Goal: Check status: Check status

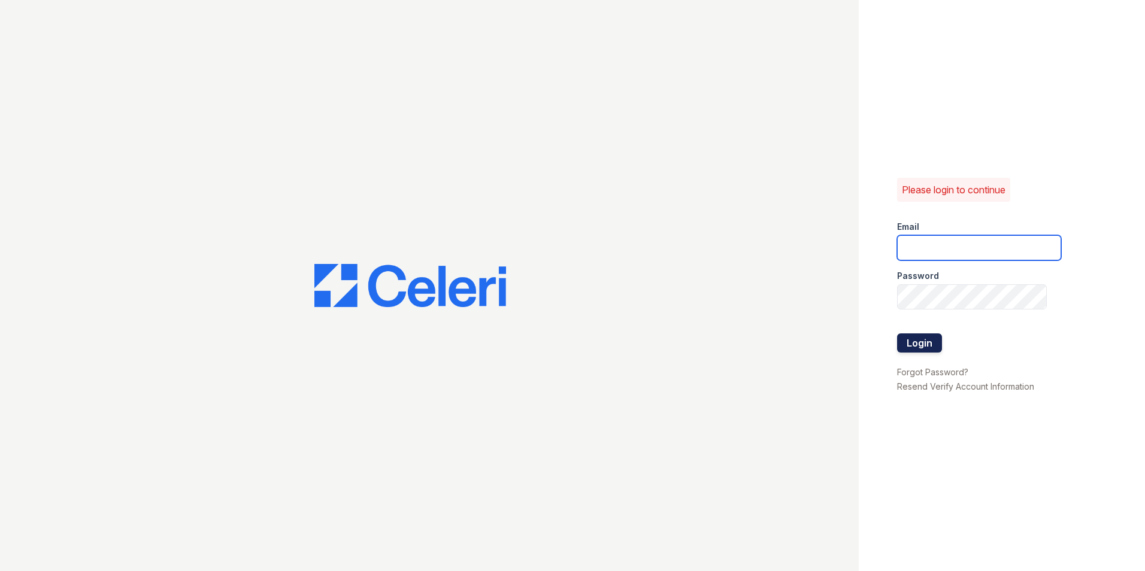
type input "[PERSON_NAME][EMAIL_ADDRESS][DOMAIN_NAME]"
click at [923, 341] on button "Login" at bounding box center [919, 343] width 45 height 19
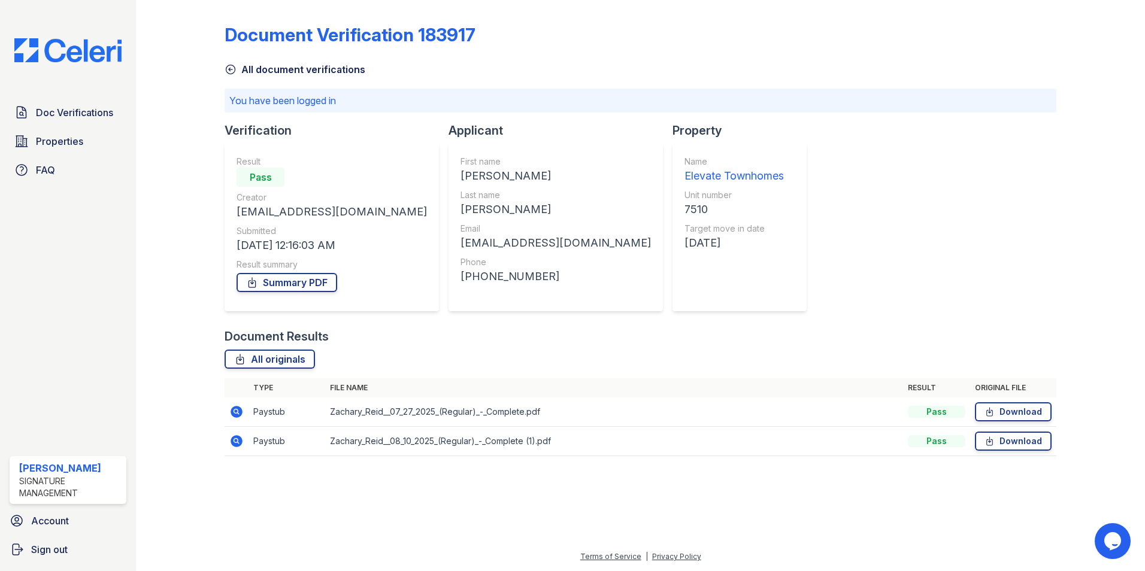
drag, startPoint x: 234, startPoint y: 413, endPoint x: 294, endPoint y: 413, distance: 60.5
click at [234, 413] on icon at bounding box center [237, 412] width 12 height 12
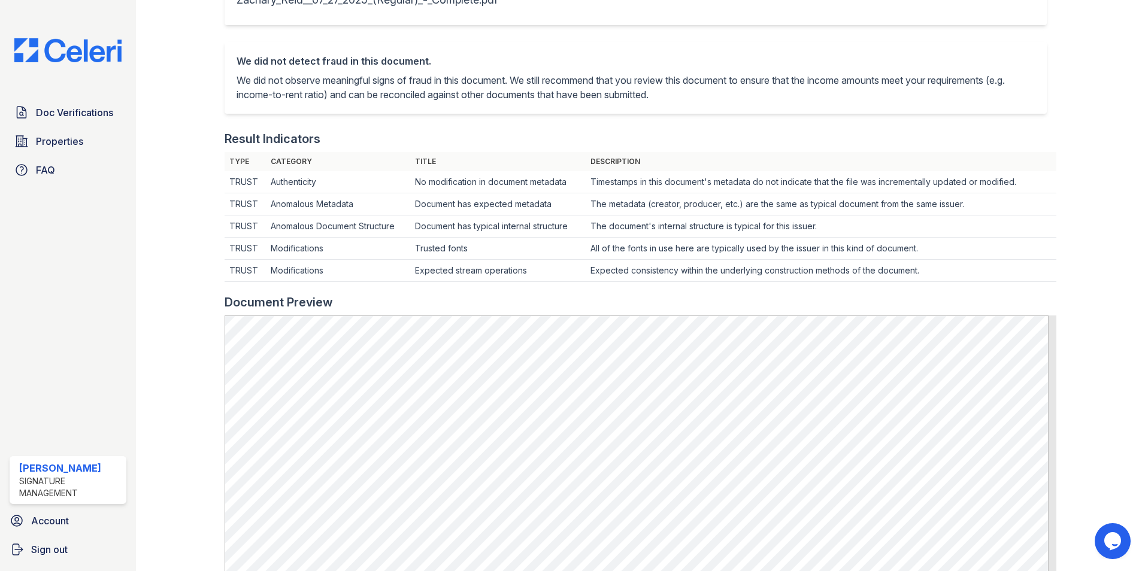
scroll to position [240, 0]
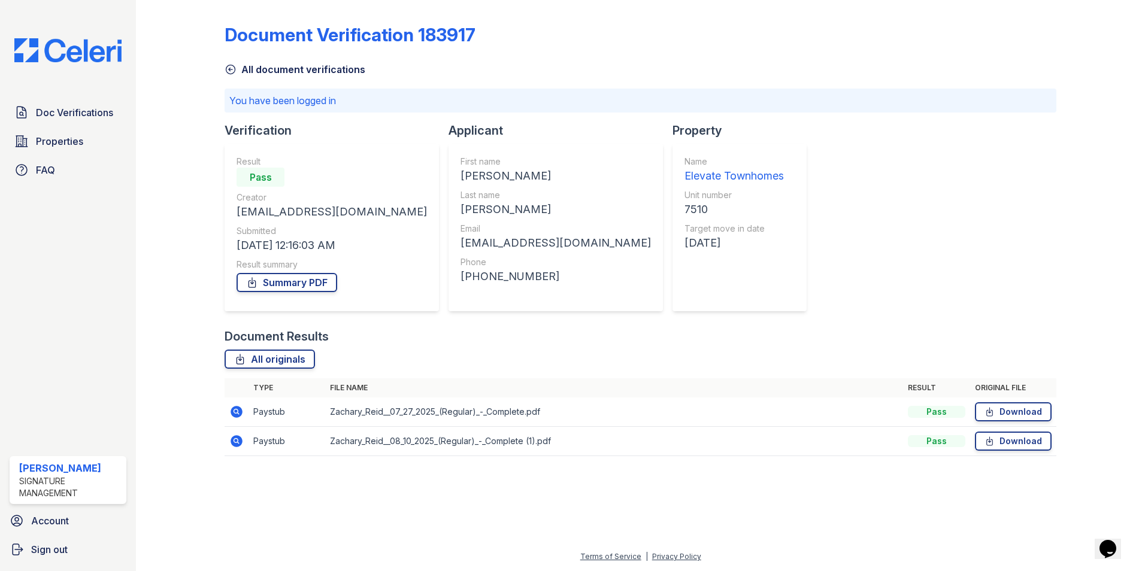
drag, startPoint x: 236, startPoint y: 438, endPoint x: 245, endPoint y: 438, distance: 9.0
click at [236, 438] on icon at bounding box center [236, 441] width 14 height 14
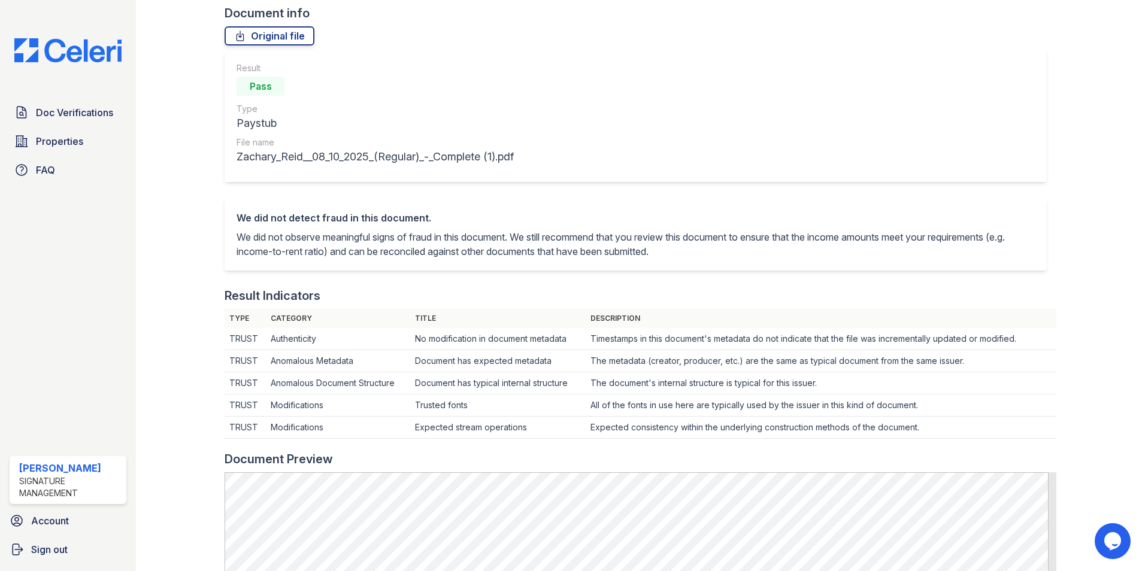
scroll to position [240, 0]
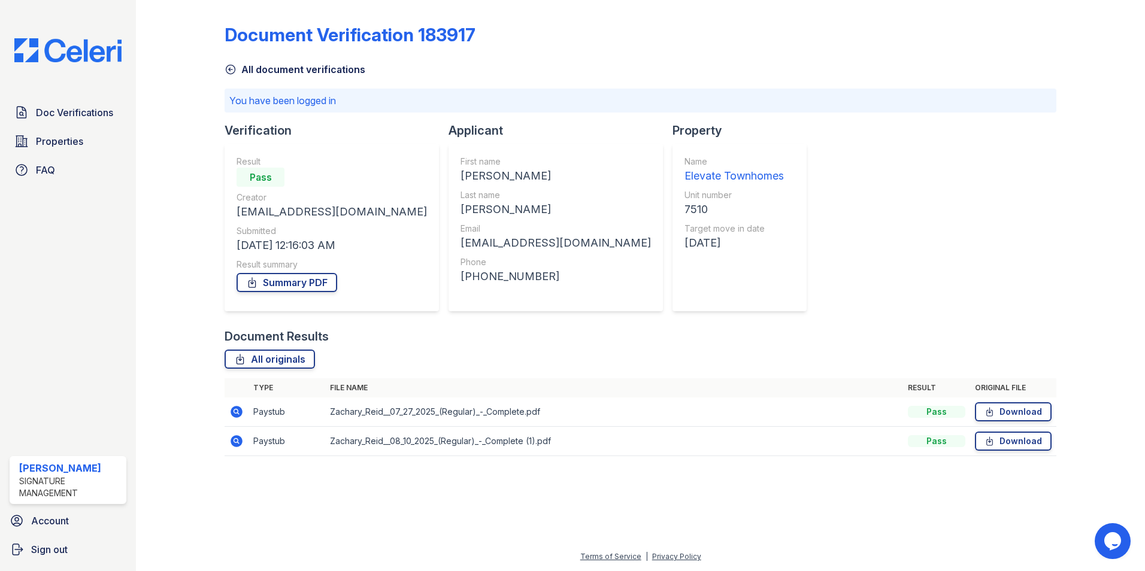
drag, startPoint x: 277, startPoint y: 281, endPoint x: 354, endPoint y: 327, distance: 89.7
click at [277, 281] on link "Summary PDF" at bounding box center [287, 282] width 101 height 19
